Goal: Participate in discussion

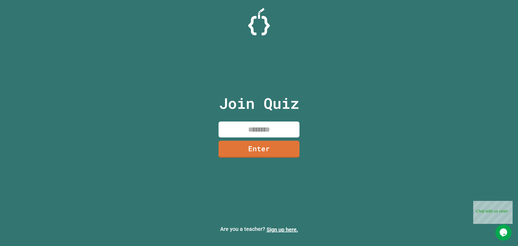
click at [268, 129] on input at bounding box center [259, 129] width 81 height 16
type input "********"
click at [271, 154] on link "Enter" at bounding box center [259, 148] width 75 height 18
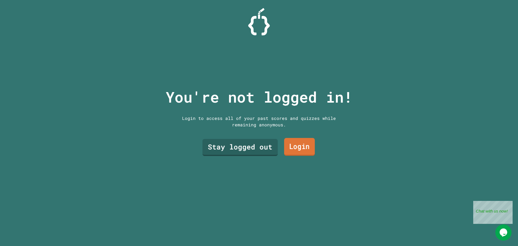
click at [303, 151] on link "Login" at bounding box center [299, 147] width 31 height 18
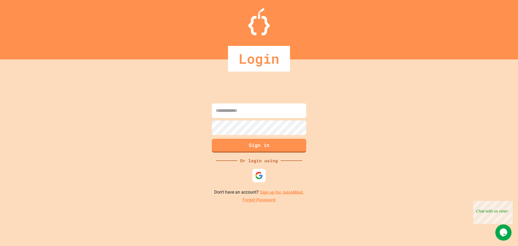
click at [256, 171] on div at bounding box center [258, 175] width 13 height 13
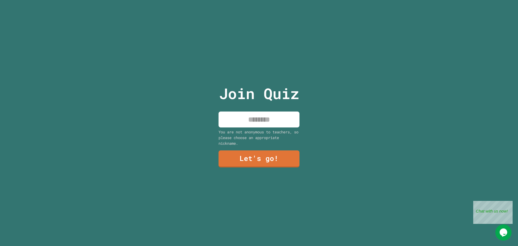
click at [268, 116] on input at bounding box center [259, 119] width 81 height 16
type input "*****"
click at [277, 157] on link "Let's go!" at bounding box center [258, 158] width 73 height 18
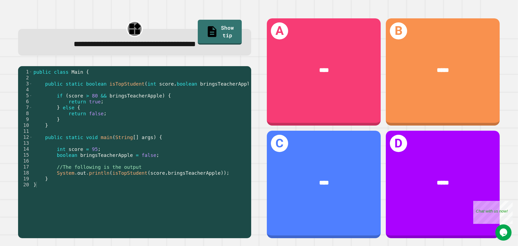
click at [382, 2] on div "**********" at bounding box center [259, 123] width 518 height 246
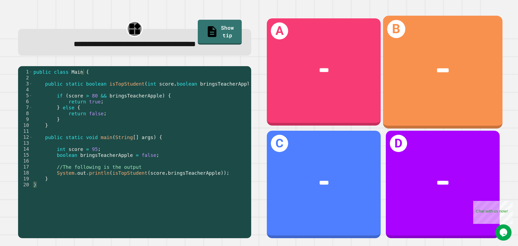
click at [466, 42] on div "B *****" at bounding box center [443, 72] width 120 height 113
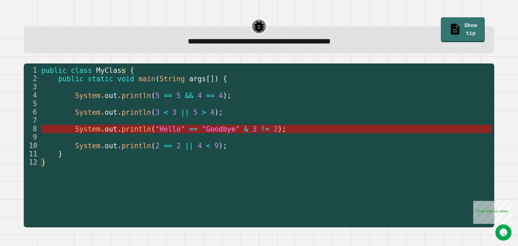
click at [189, 133] on span "==" at bounding box center [193, 129] width 8 height 8
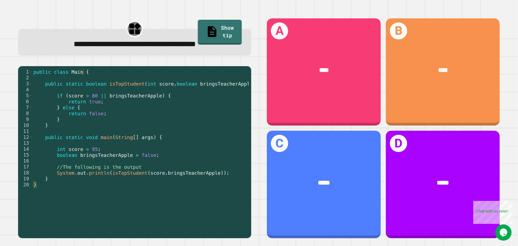
click at [247, 175] on div "1 2 3 4 5 6 7 8 9 10 11 12 13 14 15 16 17 18 19 20 public class Main { public s…" at bounding box center [134, 152] width 233 height 172
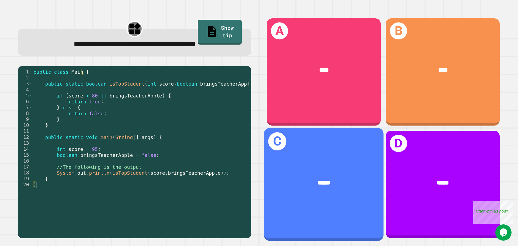
click at [282, 167] on div "*****" at bounding box center [324, 183] width 120 height 36
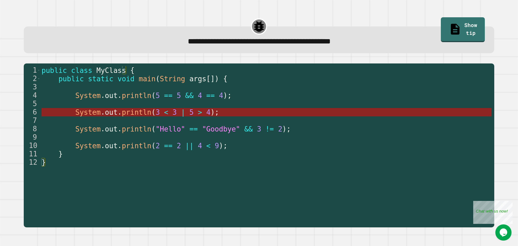
click at [164, 113] on span "<" at bounding box center [166, 112] width 4 height 8
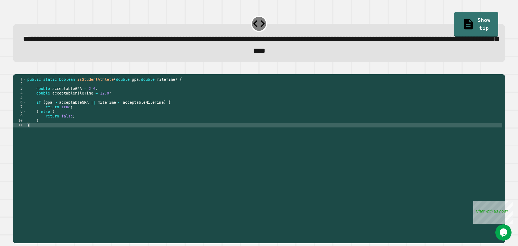
click at [67, 131] on div "public static boolean isStudentAthlete ( double gpa , double mileTime ) { doubl…" at bounding box center [264, 152] width 476 height 151
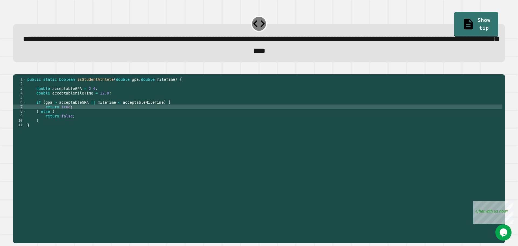
click at [74, 117] on div "public static boolean isStudentAthlete ( double gpa , double mileTime ) { doubl…" at bounding box center [264, 152] width 476 height 151
click at [68, 112] on div "public static boolean isStudentAthlete ( double gpa , double mileTime ) { doubl…" at bounding box center [264, 152] width 476 height 151
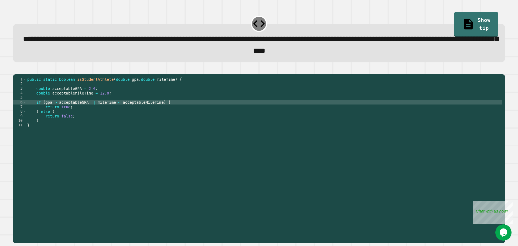
click at [85, 97] on div "public static boolean isStudentAthlete ( double gpa , double mileTime ) { doubl…" at bounding box center [264, 152] width 476 height 151
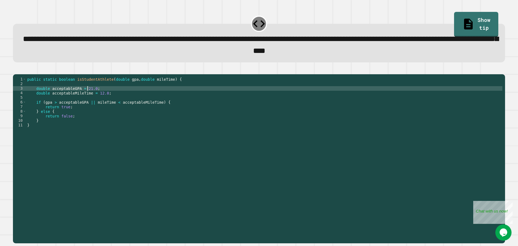
scroll to position [0, 4]
click at [16, 70] on icon "button" at bounding box center [16, 70] width 0 height 0
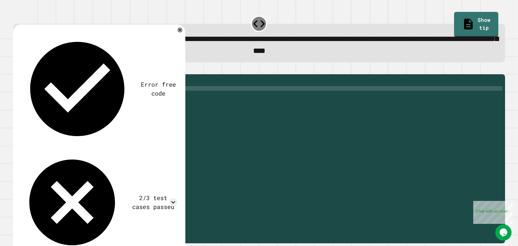
click at [94, 111] on div "public static boolean isStudentAthlete ( double gpa , double mileTime ) { doubl…" at bounding box center [264, 152] width 476 height 151
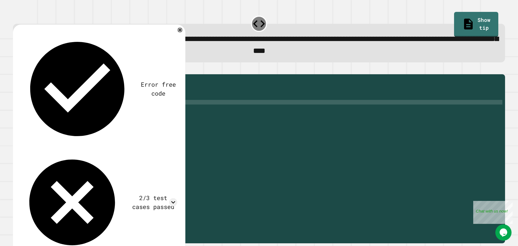
click at [108, 101] on div "public static boolean isStudentAthlete ( double gpa , double mileTime ) { doubl…" at bounding box center [264, 152] width 476 height 151
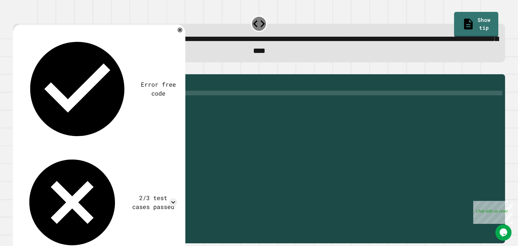
click at [87, 97] on div "public static boolean isStudentAthlete ( double gpa , double mileTime ) { doubl…" at bounding box center [264, 152] width 476 height 151
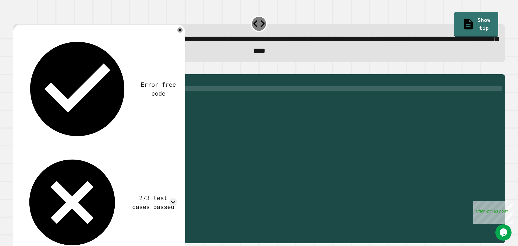
click at [95, 101] on div "public static boolean isStudentAthlete ( double gpa , double mileTime ) { doubl…" at bounding box center [264, 152] width 476 height 151
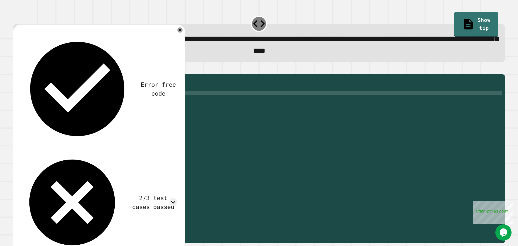
click at [16, 70] on icon "button" at bounding box center [16, 70] width 0 height 0
click at [175, 151] on div "2/3 test cases passed" at bounding box center [99, 202] width 157 height 103
click at [173, 201] on icon at bounding box center [173, 202] width 4 height 2
click at [180, 30] on icon at bounding box center [180, 30] width 6 height 6
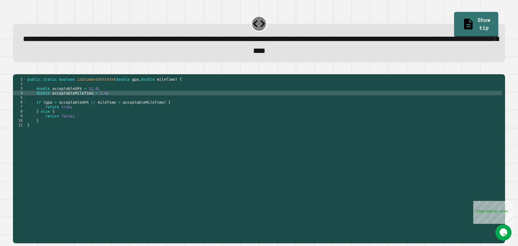
click at [87, 96] on div "public static boolean isStudentAthlete ( double gpa , double mileTime ) { doubl…" at bounding box center [264, 152] width 476 height 151
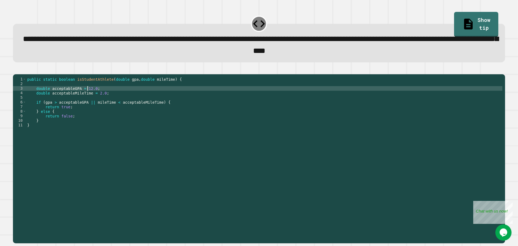
click at [89, 110] on div "public static boolean isStudentAthlete ( double gpa , double mileTime ) { doubl…" at bounding box center [264, 152] width 476 height 151
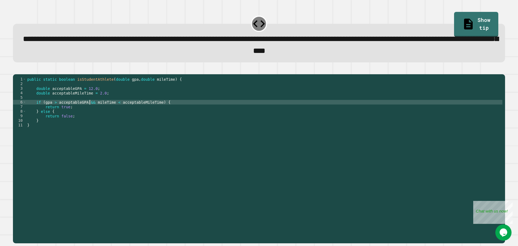
scroll to position [0, 4]
type textarea "**********"
click at [16, 70] on button "button" at bounding box center [16, 70] width 0 height 0
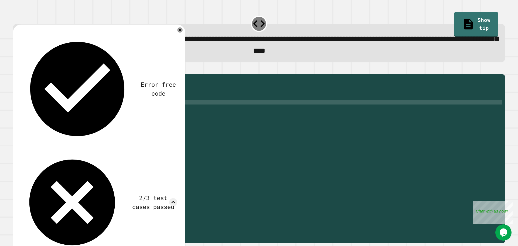
scroll to position [44, 0]
click at [178, 33] on icon at bounding box center [180, 30] width 6 height 6
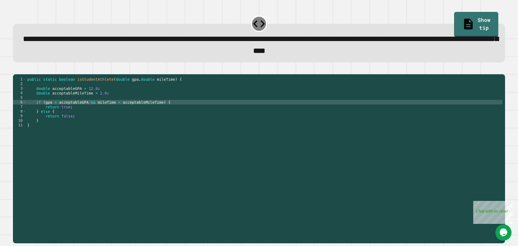
click at [90, 134] on div "public static boolean isStudentAthlete ( double gpa , double mileTime ) { doubl…" at bounding box center [264, 152] width 476 height 151
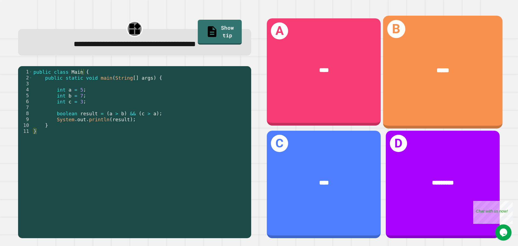
click at [422, 38] on div "B *****" at bounding box center [443, 72] width 120 height 113
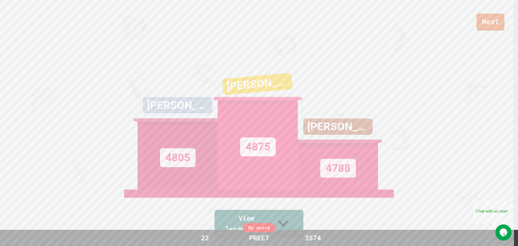
click at [290, 229] on icon at bounding box center [283, 223] width 20 height 21
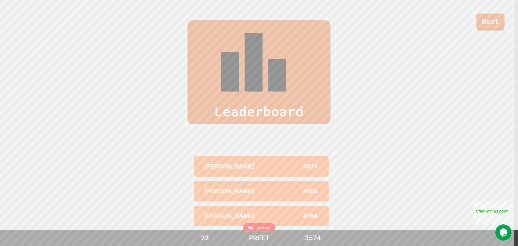
scroll to position [248, 0]
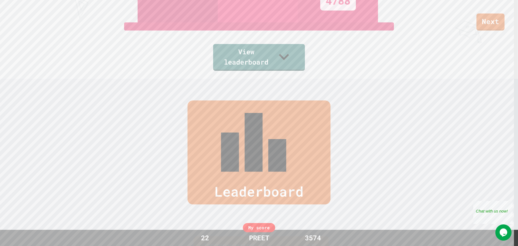
click at [267, 110] on div "Leaderboard" at bounding box center [259, 152] width 143 height 104
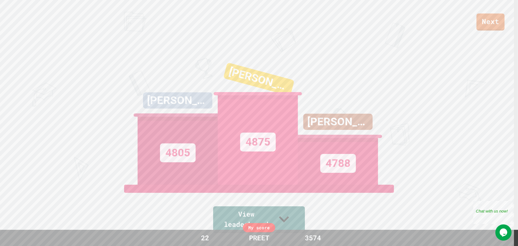
scroll to position [0, 0]
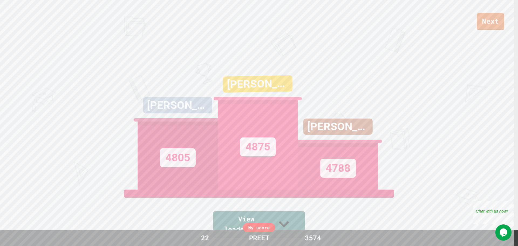
click at [487, 19] on link "Next" at bounding box center [491, 21] width 28 height 17
